Goal: Task Accomplishment & Management: Check status

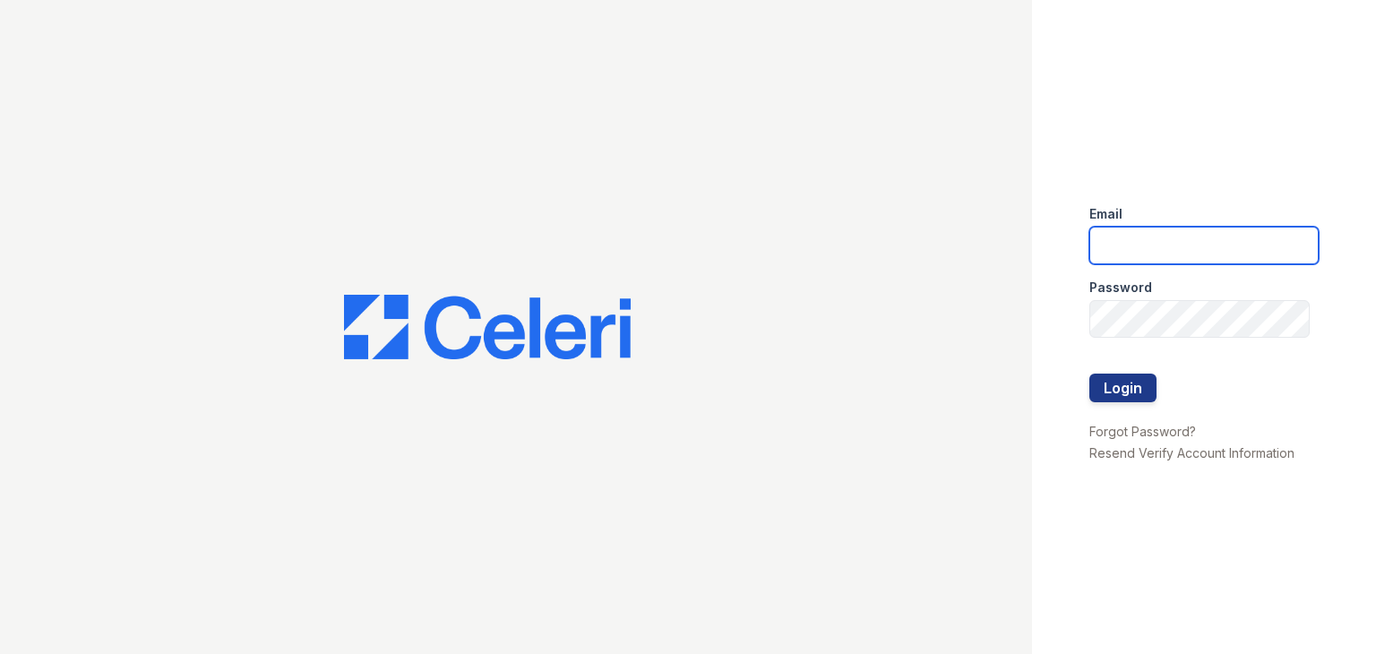
click at [1171, 244] on input "email" at bounding box center [1203, 246] width 229 height 38
type input "AdrianaRE@aol.com"
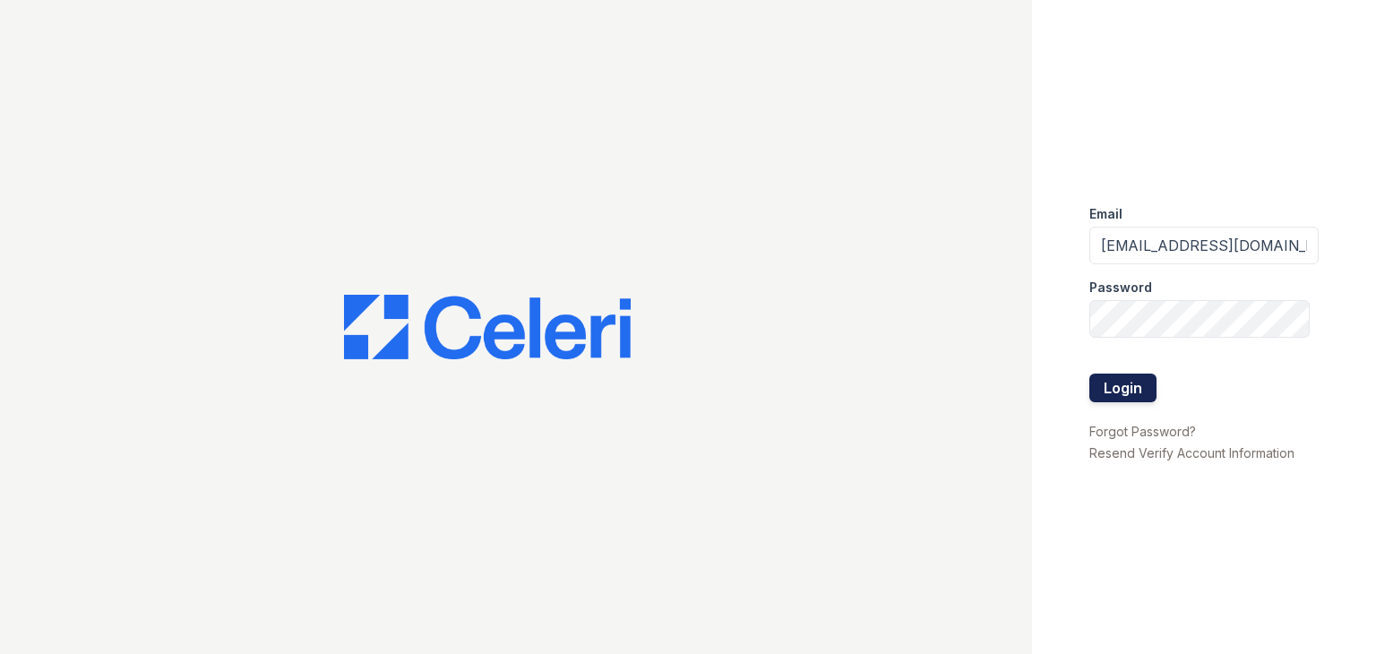
click at [1118, 381] on button "Login" at bounding box center [1122, 387] width 67 height 29
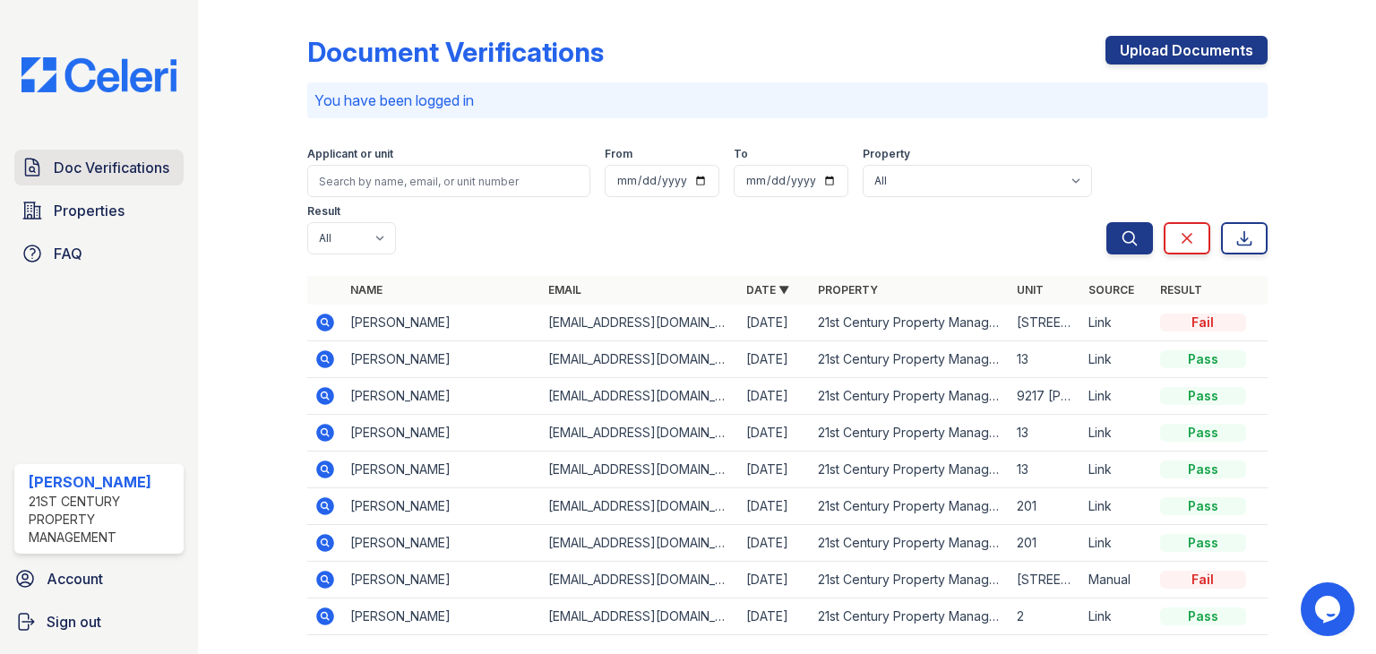
click at [133, 170] on span "Doc Verifications" at bounding box center [112, 167] width 116 height 21
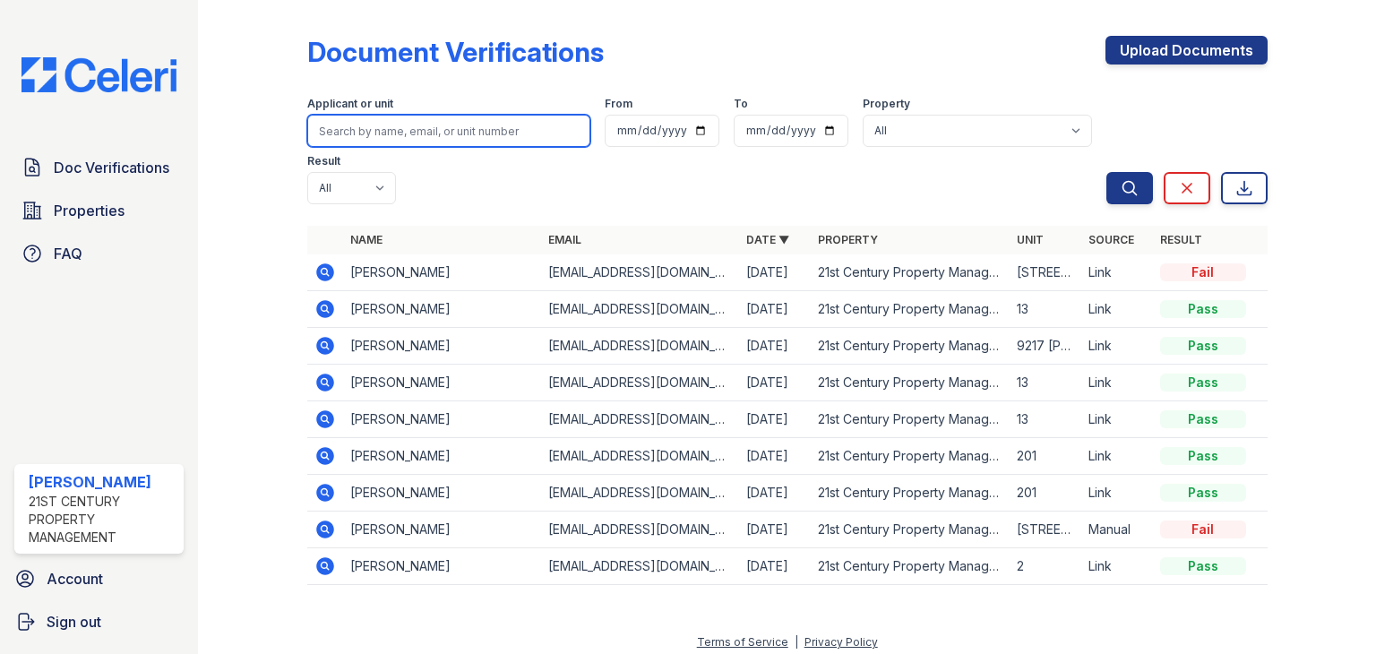
click at [451, 130] on input "search" at bounding box center [448, 131] width 283 height 32
type input "amanda"
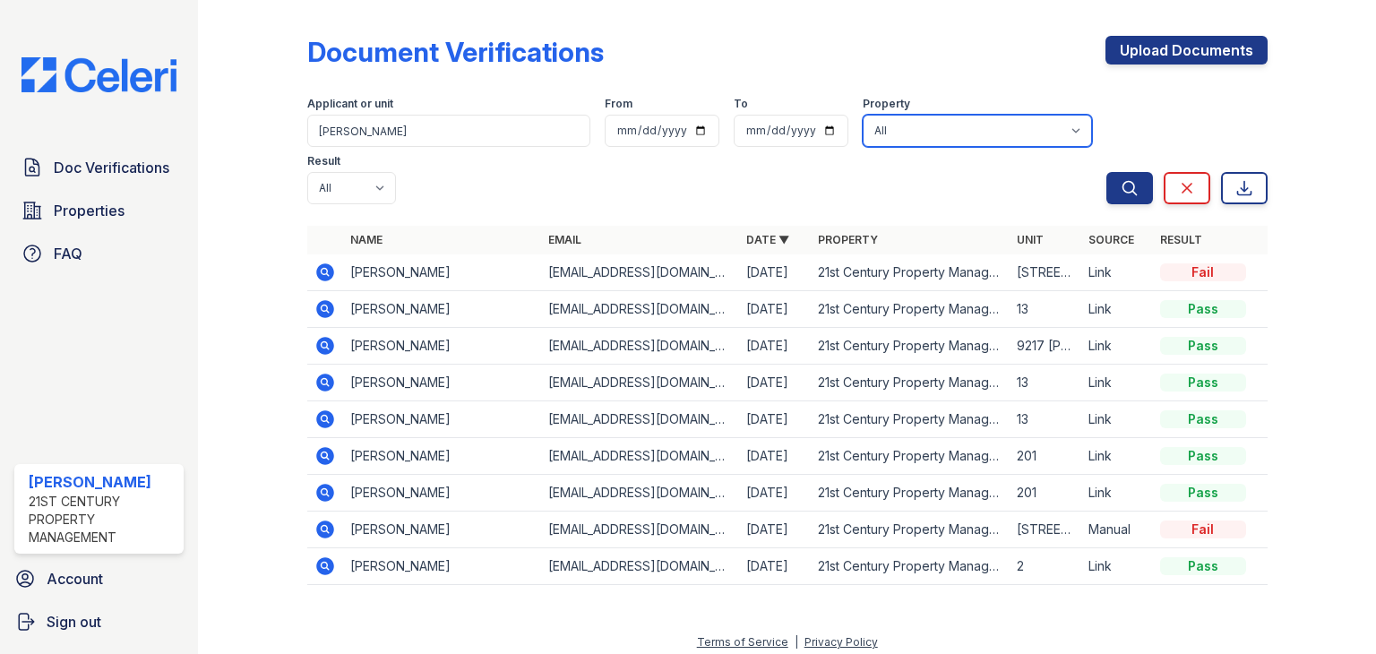
click at [973, 133] on select "All 21st Century Property Management - LA" at bounding box center [976, 131] width 229 height 32
select select "4649"
click at [862, 115] on select "All 21st Century Property Management - LA" at bounding box center [976, 131] width 229 height 32
click at [1123, 179] on icon "submit" at bounding box center [1129, 188] width 18 height 18
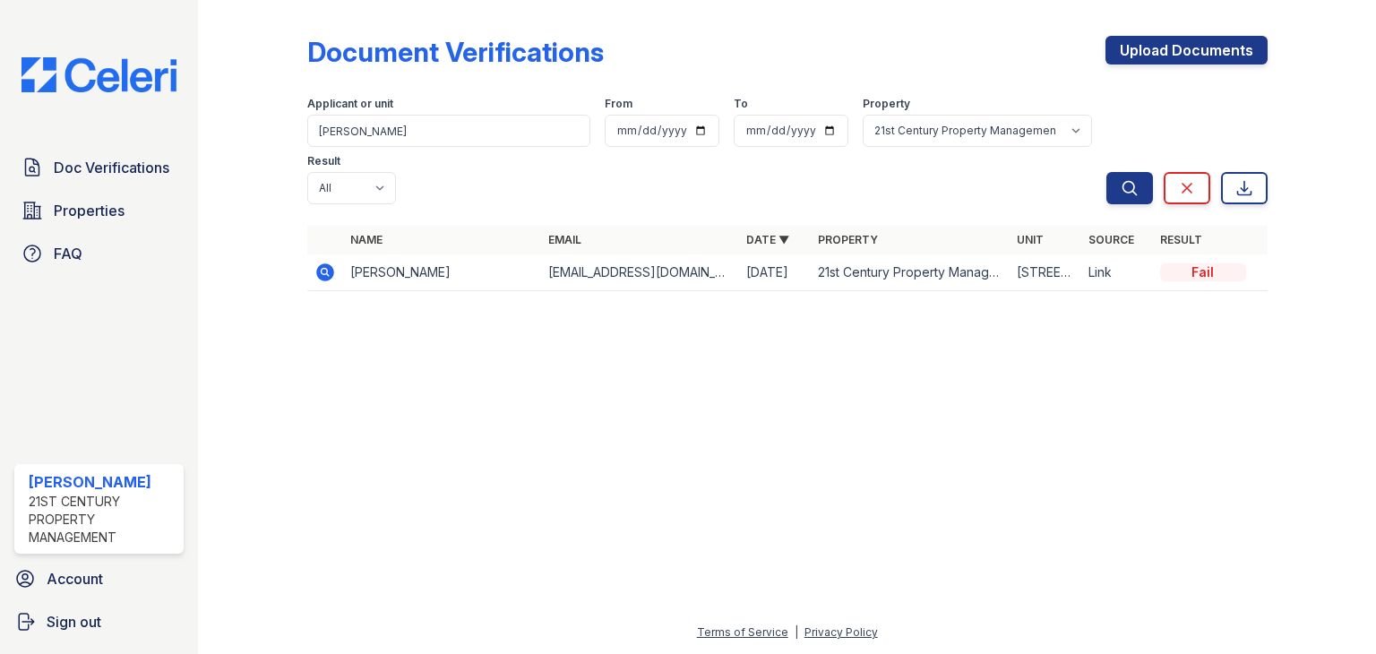
click at [323, 269] on icon at bounding box center [324, 271] width 4 height 4
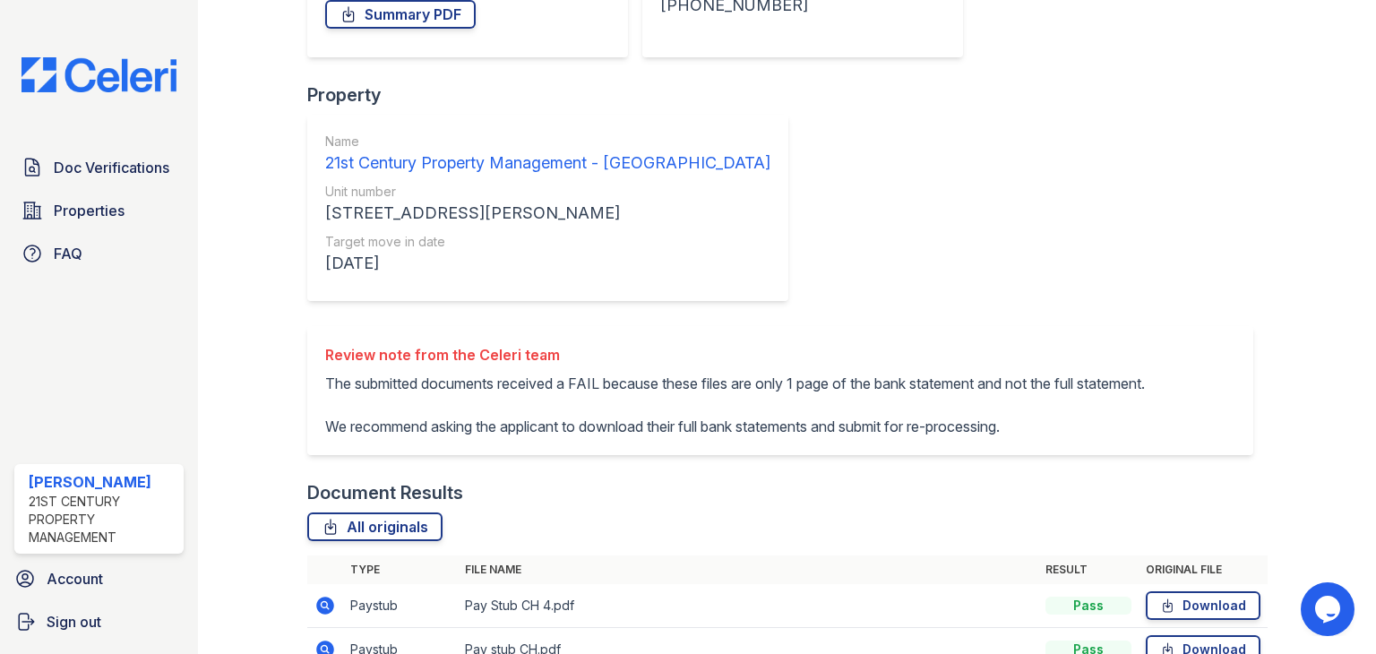
scroll to position [430, 0]
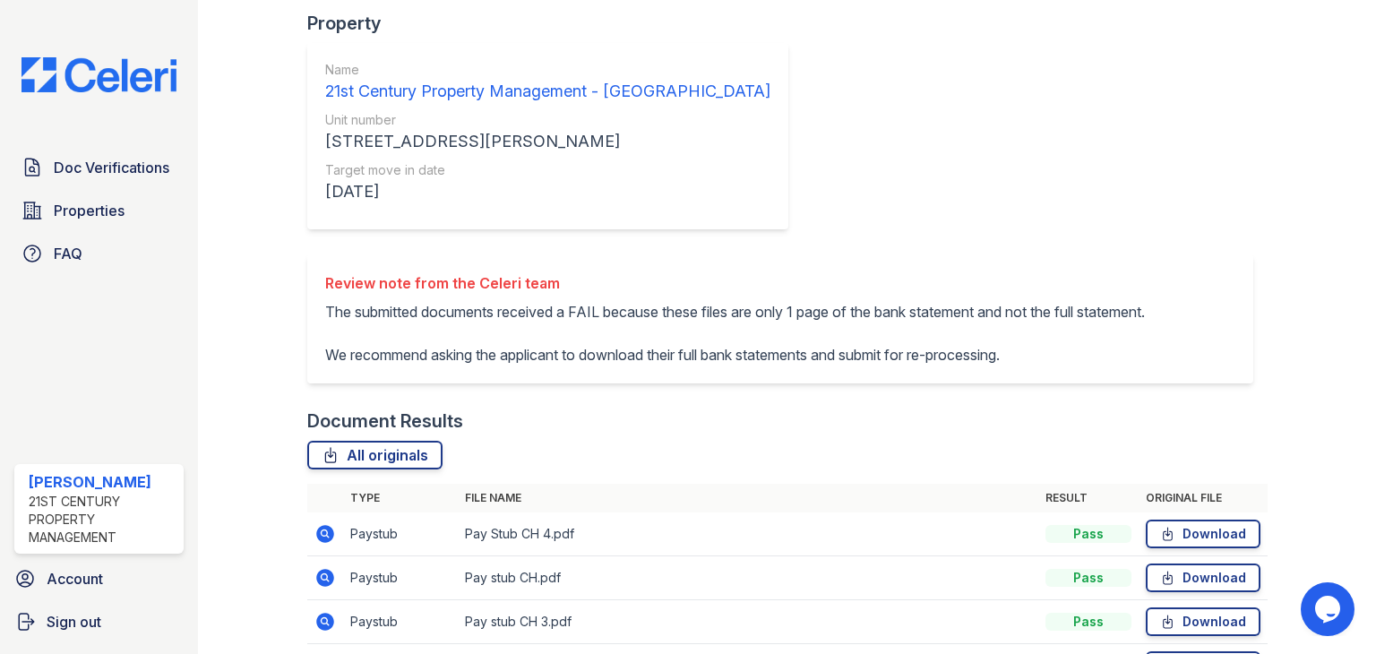
click at [1182, 519] on link "Download" at bounding box center [1202, 533] width 115 height 29
click at [1177, 563] on link "Download" at bounding box center [1202, 577] width 115 height 29
click at [1170, 607] on link "Download" at bounding box center [1202, 621] width 115 height 29
click at [1166, 651] on link "Download" at bounding box center [1202, 665] width 115 height 29
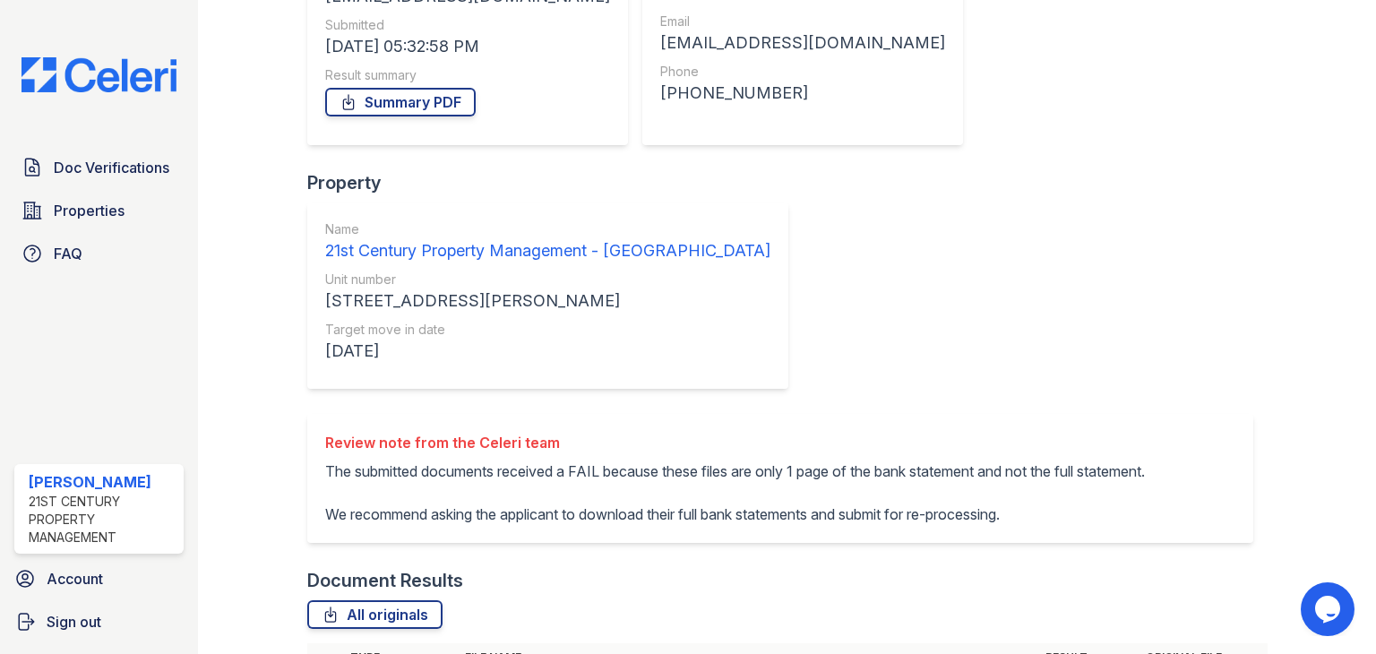
scroll to position [72, 0]
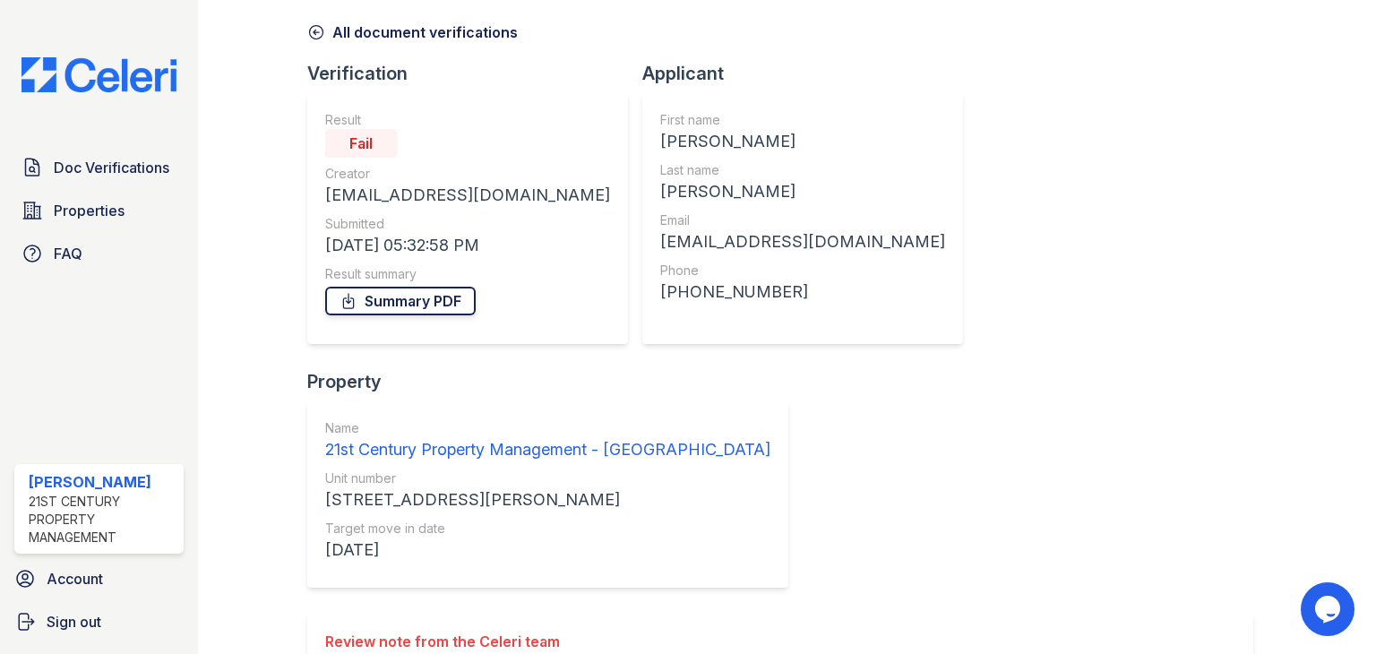
click at [400, 298] on link "Summary PDF" at bounding box center [400, 301] width 150 height 29
